Goal: Obtain resource: Obtain resource

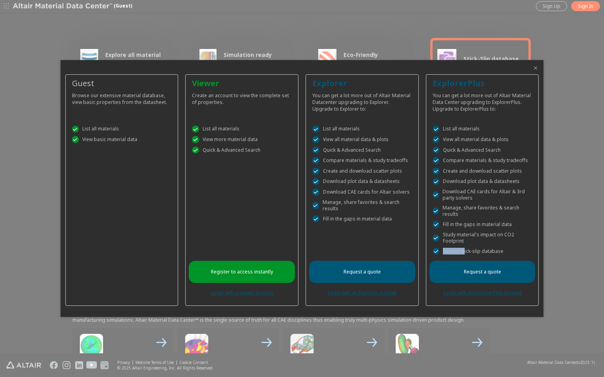
drag, startPoint x: 462, startPoint y: 250, endPoint x: 508, endPoint y: 249, distance: 46.3
click at [508, 249] on div " Access stick-slip database" at bounding box center [482, 251] width 100 height 7
drag, startPoint x: 508, startPoint y: 249, endPoint x: 458, endPoint y: 193, distance: 75.3
click at [458, 193] on div " Download CAE cards for Altair & 3rd party solvers" at bounding box center [482, 195] width 100 height 13
click at [367, 192] on div " Download CAE cards for Altair solvers" at bounding box center [362, 192] width 100 height 7
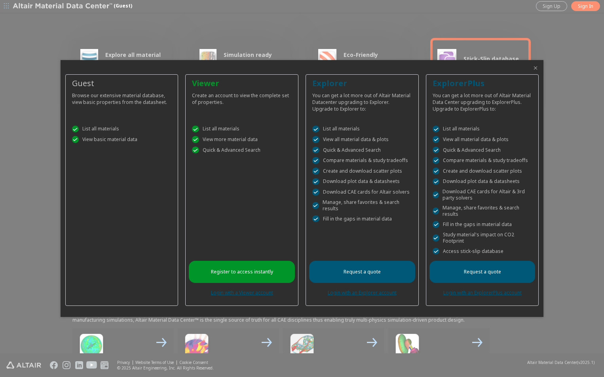
click at [533, 69] on icon "Close" at bounding box center [535, 68] width 6 height 6
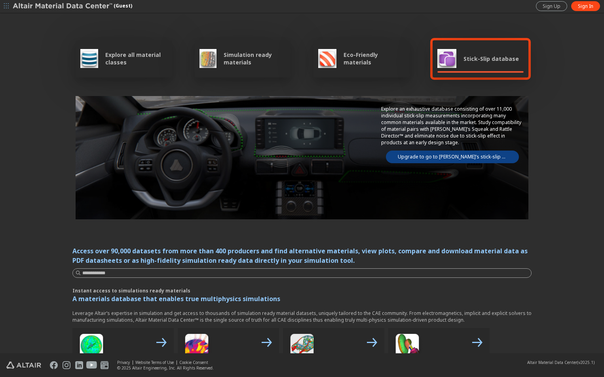
click at [356, 63] on span "Eco-Friendly materials" at bounding box center [373, 58] width 61 height 15
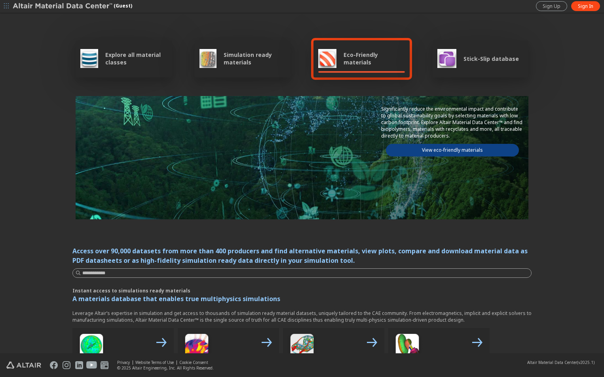
click at [240, 48] on div "Simulation ready materials" at bounding box center [243, 58] width 96 height 37
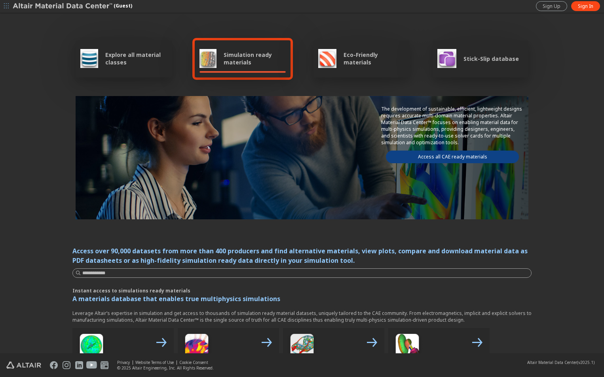
click at [106, 57] on span "Explore all material classes" at bounding box center [136, 58] width 62 height 15
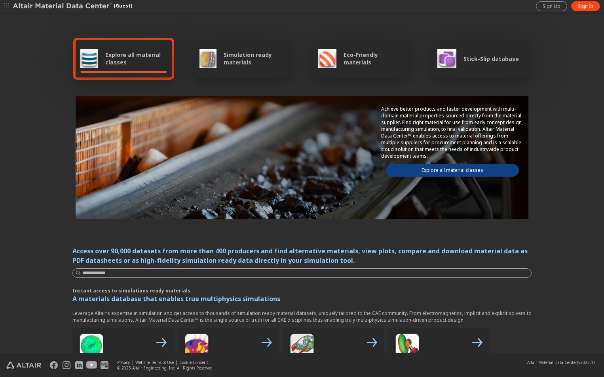
click at [214, 51] on div "Simulation ready materials" at bounding box center [242, 58] width 87 height 19
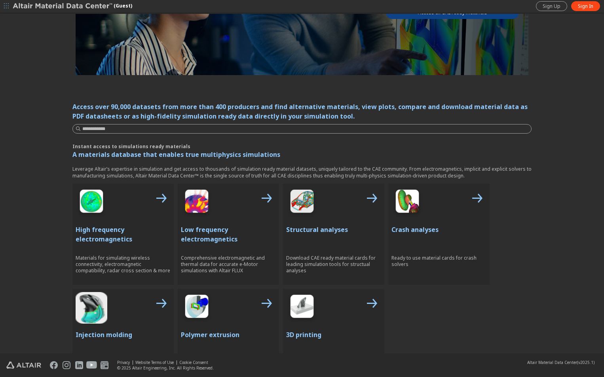
scroll to position [158, 0]
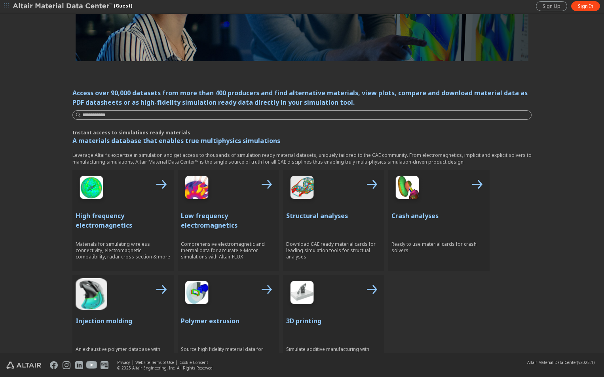
click at [300, 220] on p "Structural analyses" at bounding box center [333, 215] width 95 height 9
